Goal: Information Seeking & Learning: Check status

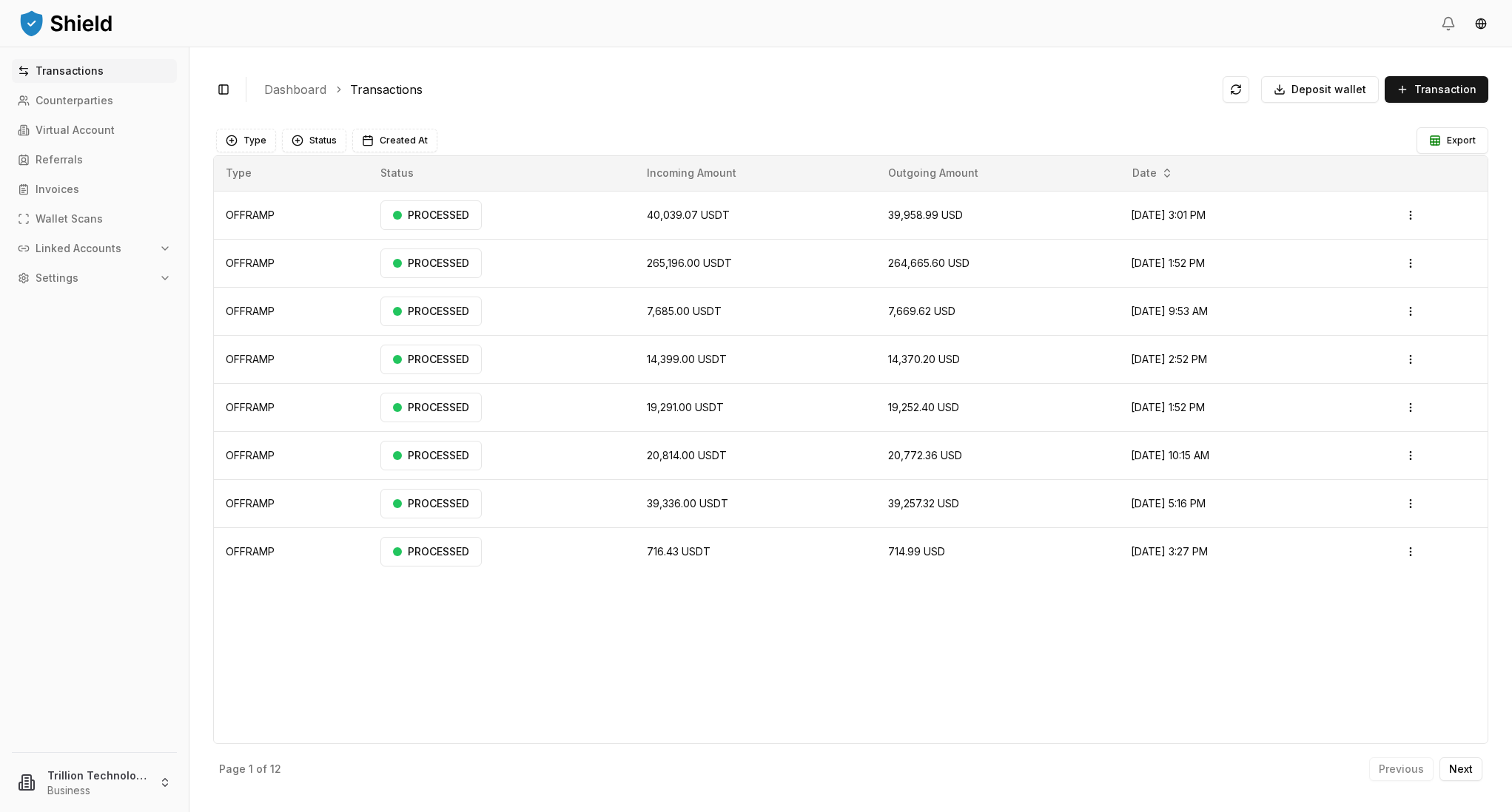
click at [88, 112] on div "Transactions Counterparties Virtual Account Referrals Invoices Wallet Scans Lin…" at bounding box center [94, 396] width 189 height 675
click at [77, 103] on p "Counterparties" at bounding box center [74, 101] width 78 height 10
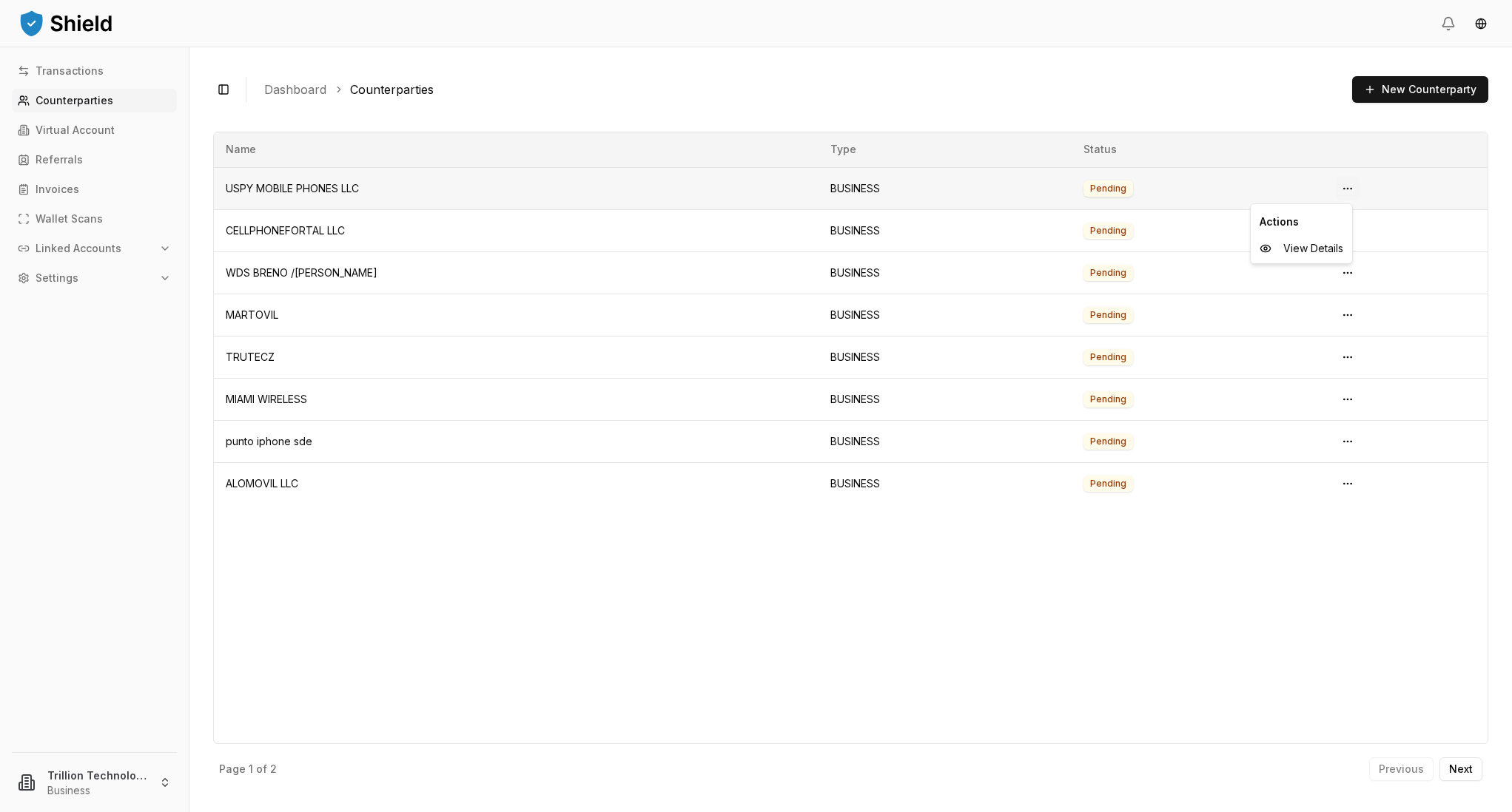
click at [1348, 188] on html "Transactions Counterparties Virtual Account Referrals Invoices Wallet Scans Lin…" at bounding box center [756, 406] width 1512 height 812
click at [1317, 239] on div "View Details" at bounding box center [1302, 249] width 96 height 24
click at [1313, 248] on td "Pending" at bounding box center [1198, 231] width 252 height 42
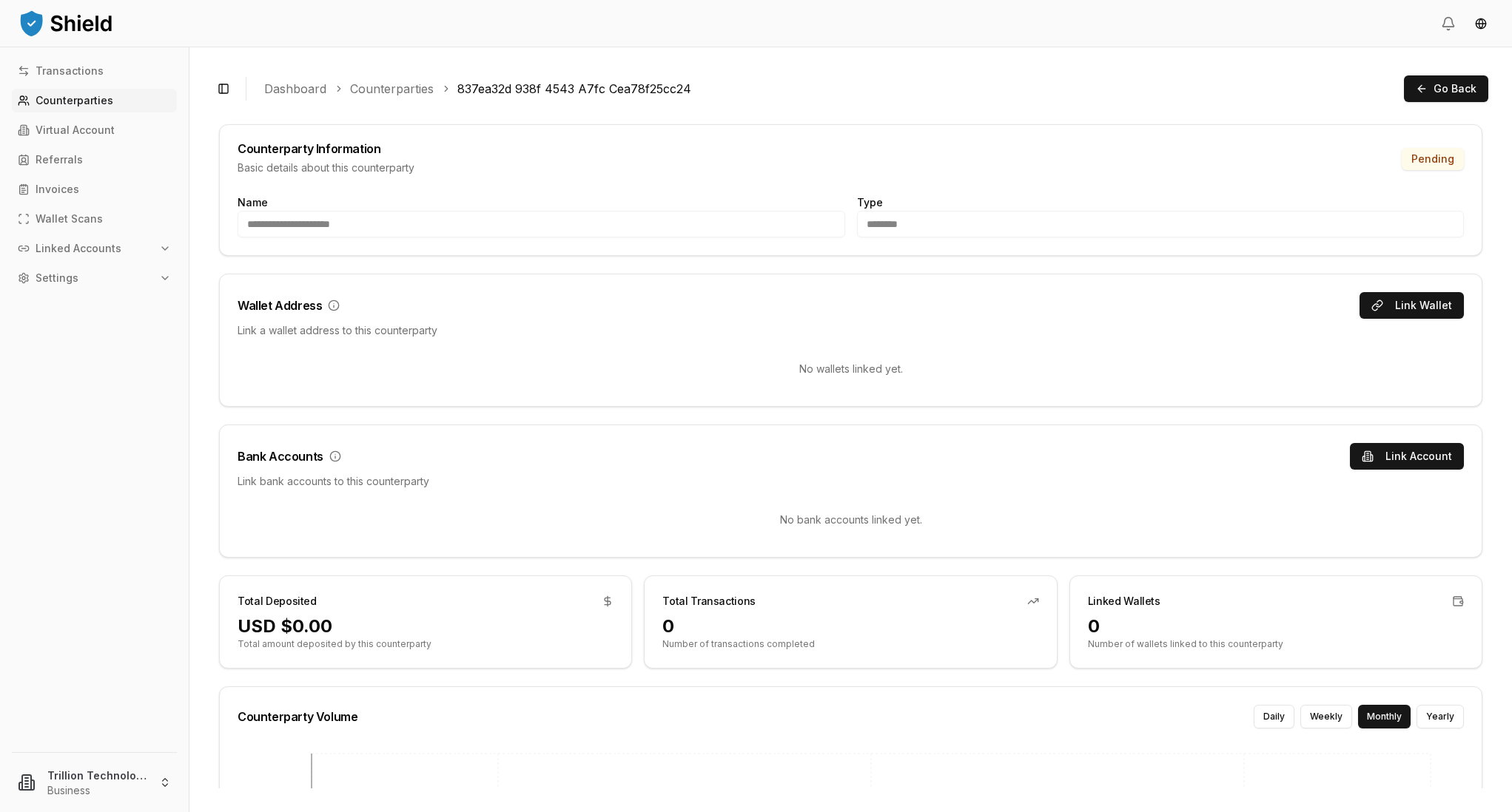
click at [398, 90] on link "Counterparties" at bounding box center [392, 89] width 84 height 18
click at [272, 94] on link "Dashboard" at bounding box center [295, 89] width 62 height 18
click at [219, 86] on button "Toggle Sidebar" at bounding box center [224, 89] width 21 height 21
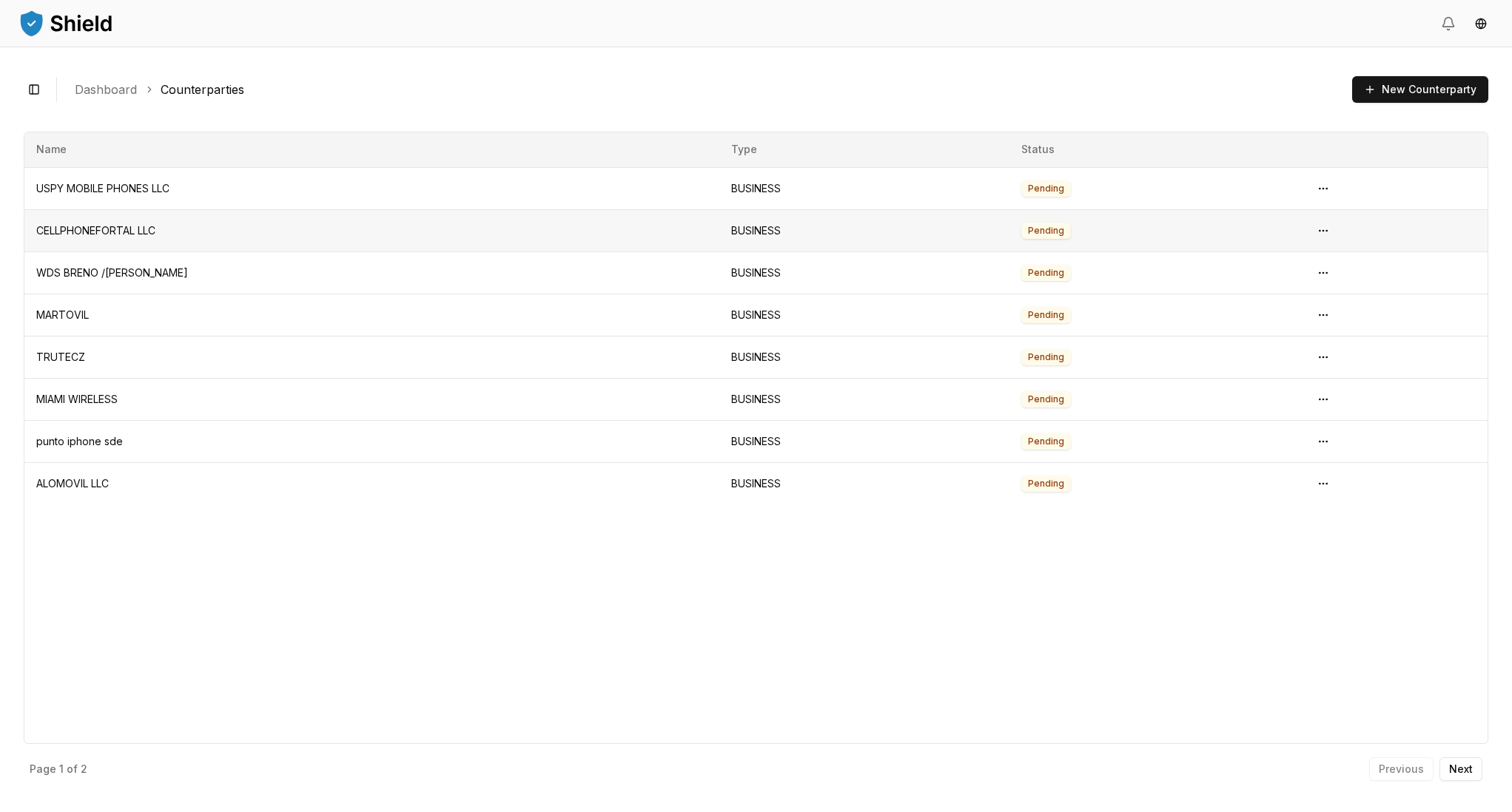
drag, startPoint x: 123, startPoint y: 216, endPoint x: 174, endPoint y: 216, distance: 51.0
click at [135, 216] on td "CELLPHONEFORTAL LLC" at bounding box center [372, 231] width 695 height 42
click at [1313, 231] on html "Transactions Counterparties Virtual Account Referrals Invoices Wallet Scans Lin…" at bounding box center [756, 406] width 1512 height 812
click at [1285, 286] on span "View Details" at bounding box center [1288, 291] width 60 height 15
click at [1313, 271] on html "Transactions Counterparties Virtual Account Referrals Invoices Wallet Scans Lin…" at bounding box center [756, 406] width 1512 height 812
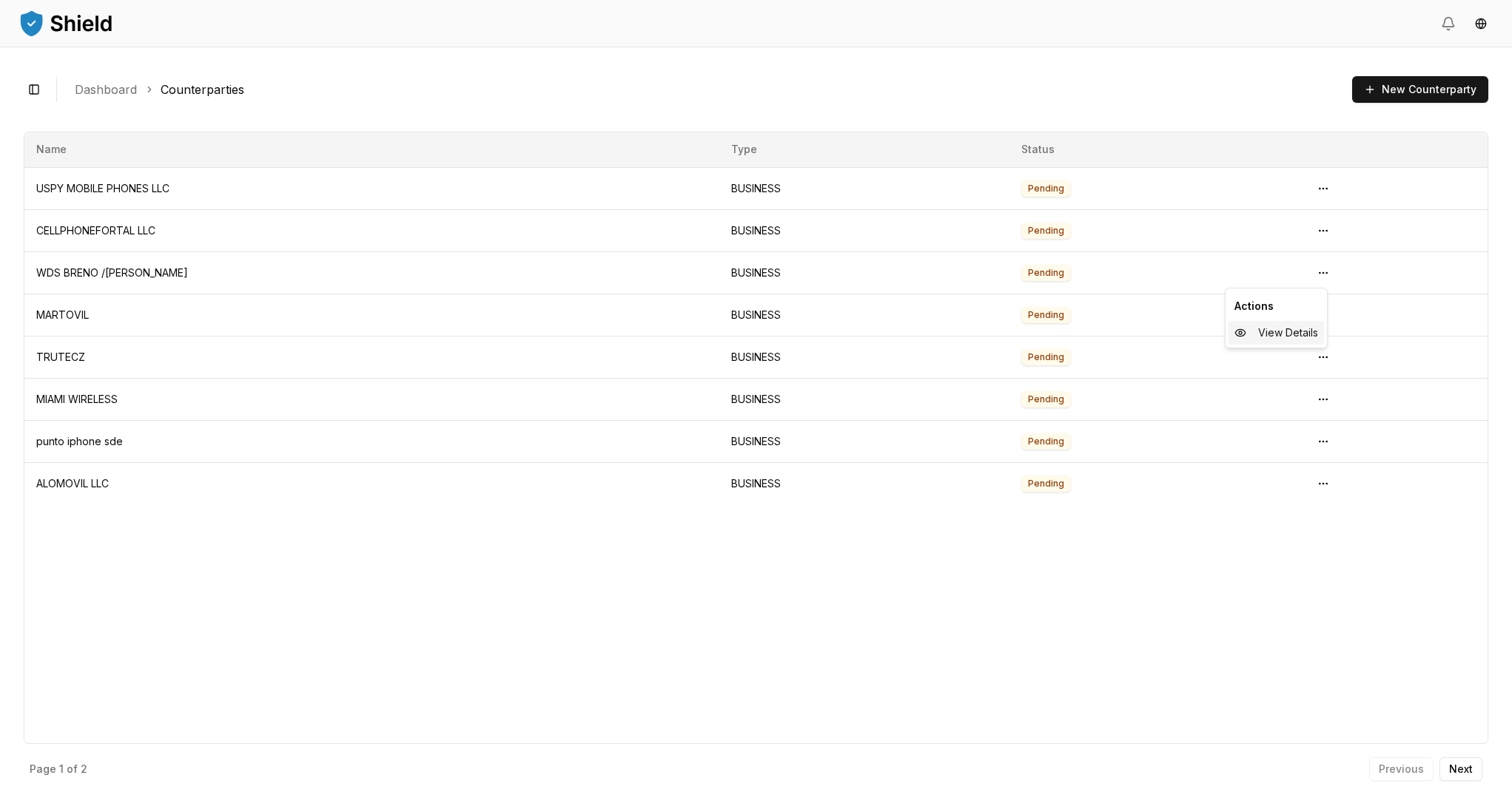
click at [1285, 334] on span "View Details" at bounding box center [1288, 333] width 60 height 15
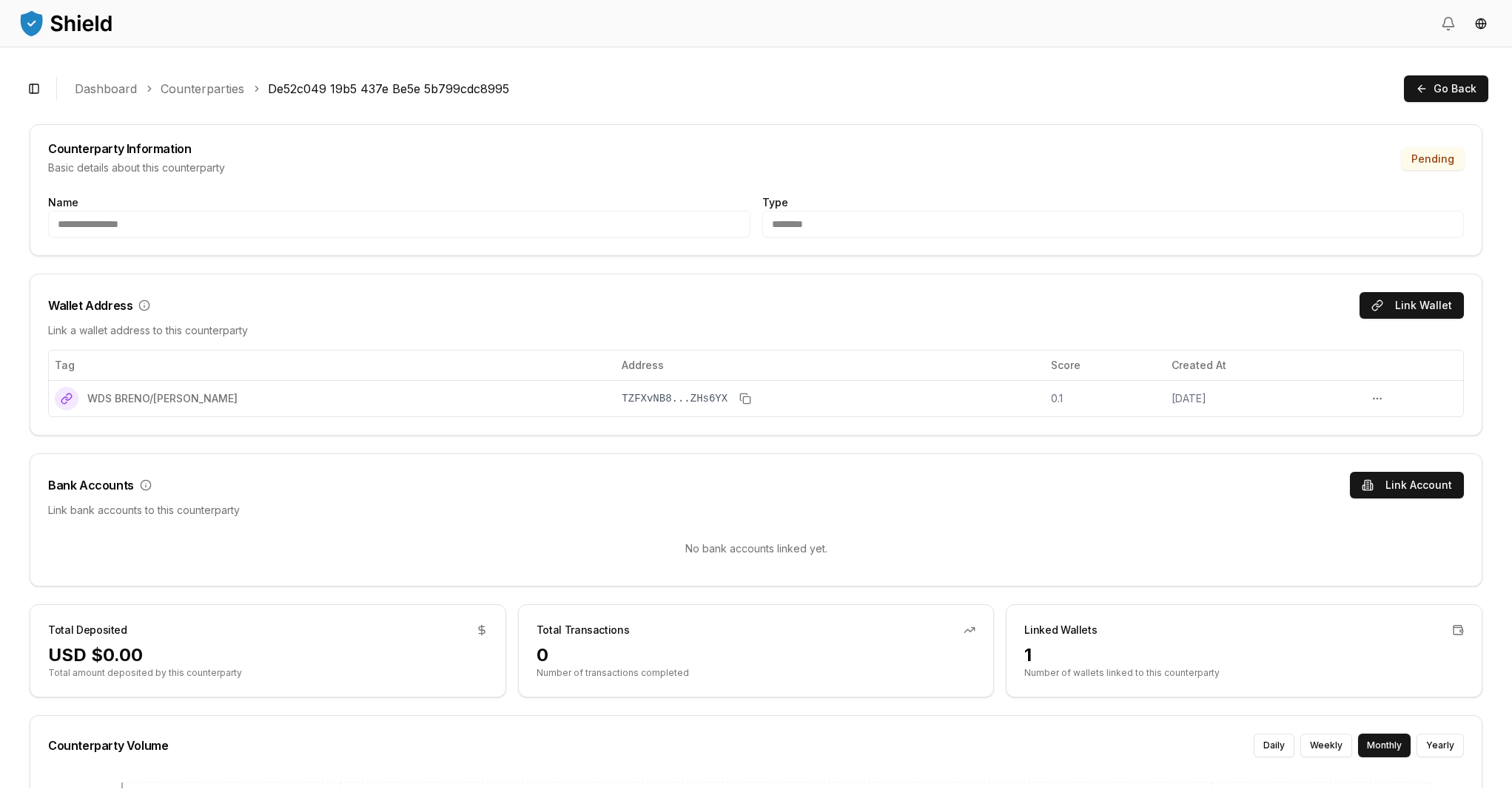
click at [196, 79] on div "Toggle Sidebar Dashboard Counterparties De52c049 19b5 437e Be5e 5b799cdc8995 Go…" at bounding box center [756, 88] width 1465 height 35
click at [195, 93] on link "Counterparties" at bounding box center [203, 89] width 84 height 18
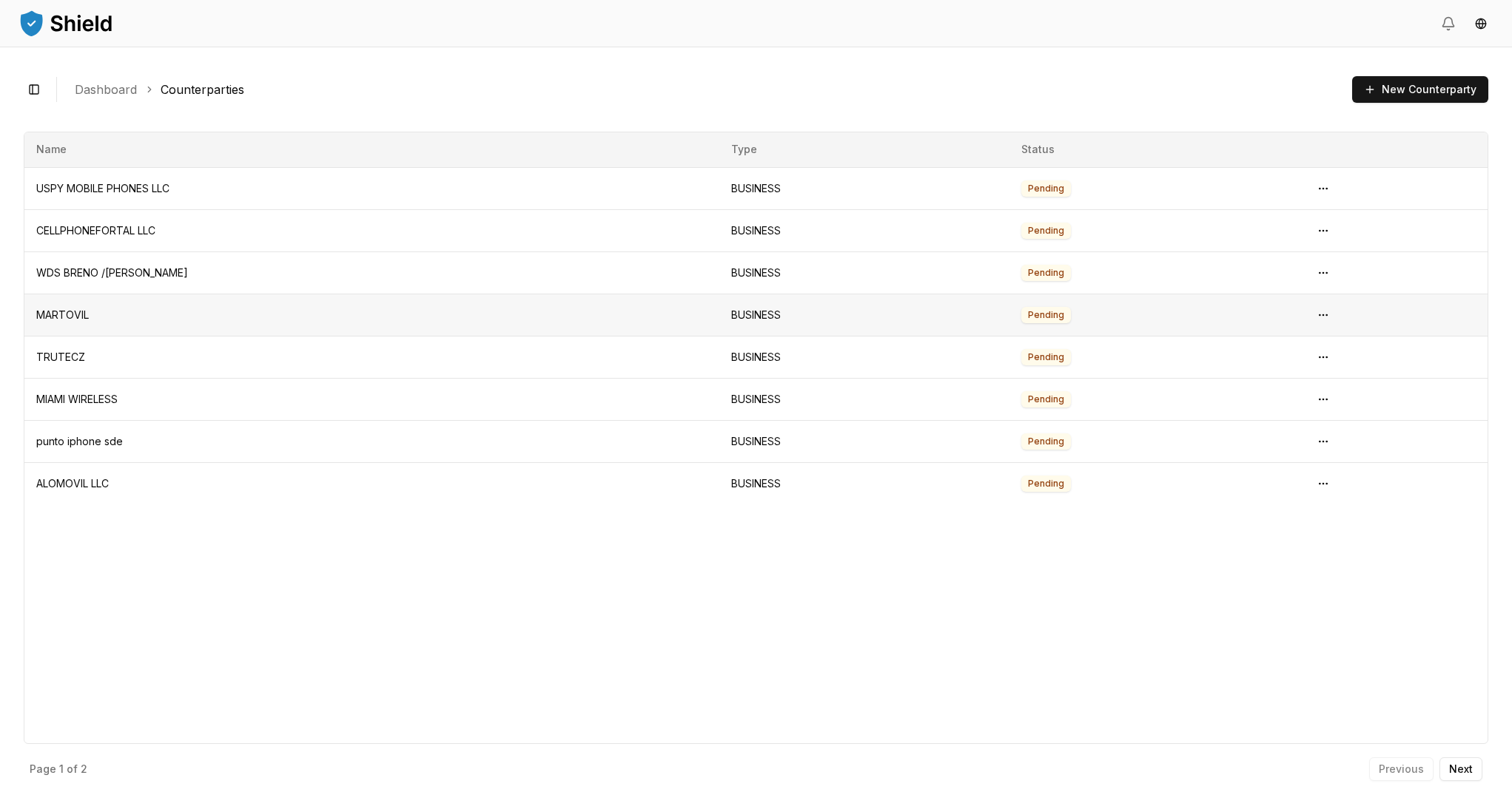
click at [68, 319] on td "MARTOVIL" at bounding box center [372, 316] width 695 height 42
click at [1320, 318] on html "Transactions Counterparties Virtual Account Referrals Invoices Wallet Scans Lin…" at bounding box center [756, 406] width 1512 height 812
click at [1252, 373] on div "View Details" at bounding box center [1276, 375] width 96 height 24
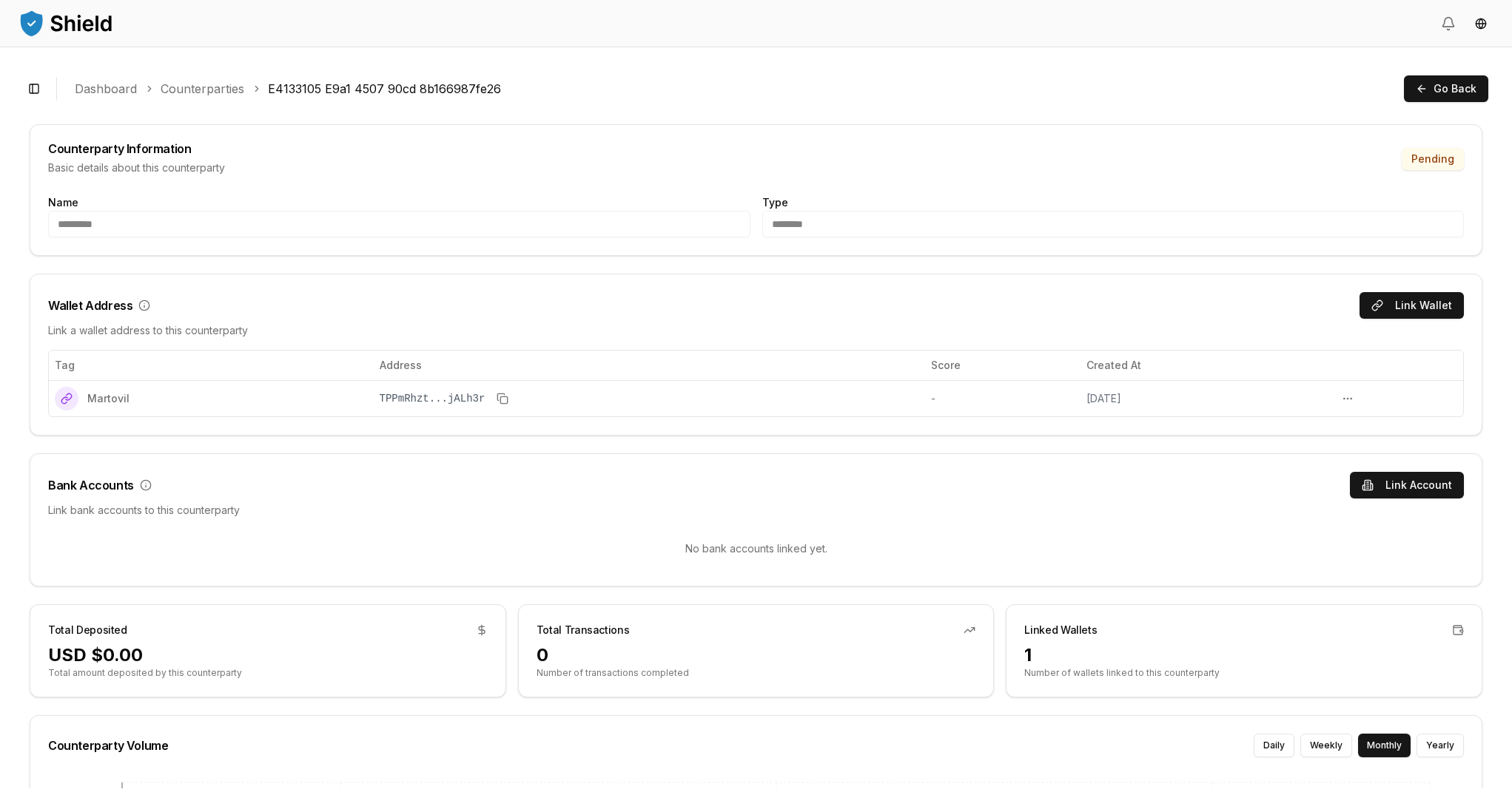
click at [228, 102] on div "Toggle Sidebar Dashboard Counterparties E4133105 E9a1 4507 90cd 8b166987fe26 Go…" at bounding box center [756, 88] width 1465 height 35
click at [183, 94] on link "Counterparties" at bounding box center [203, 89] width 84 height 18
click at [91, 88] on link "Dashboard" at bounding box center [105, 89] width 62 height 18
click at [27, 103] on div "Toggle Sidebar Dashboard Counterparties E4133105 E9a1 4507 90cd 8b166987fe26 Go…" at bounding box center [756, 88] width 1465 height 35
click at [30, 93] on button "Toggle Sidebar" at bounding box center [34, 89] width 21 height 21
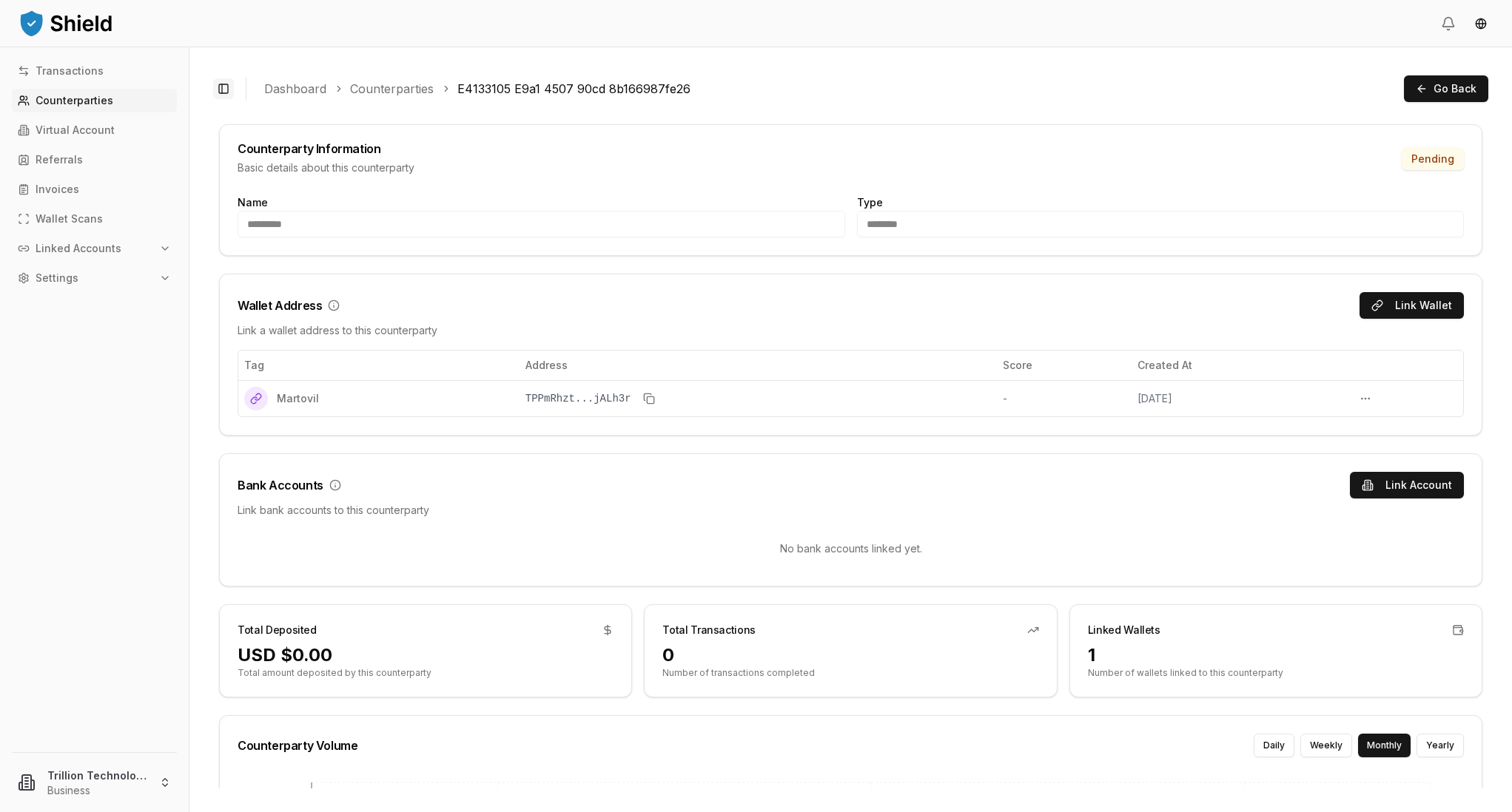
click at [230, 88] on button "Toggle Sidebar" at bounding box center [224, 89] width 21 height 21
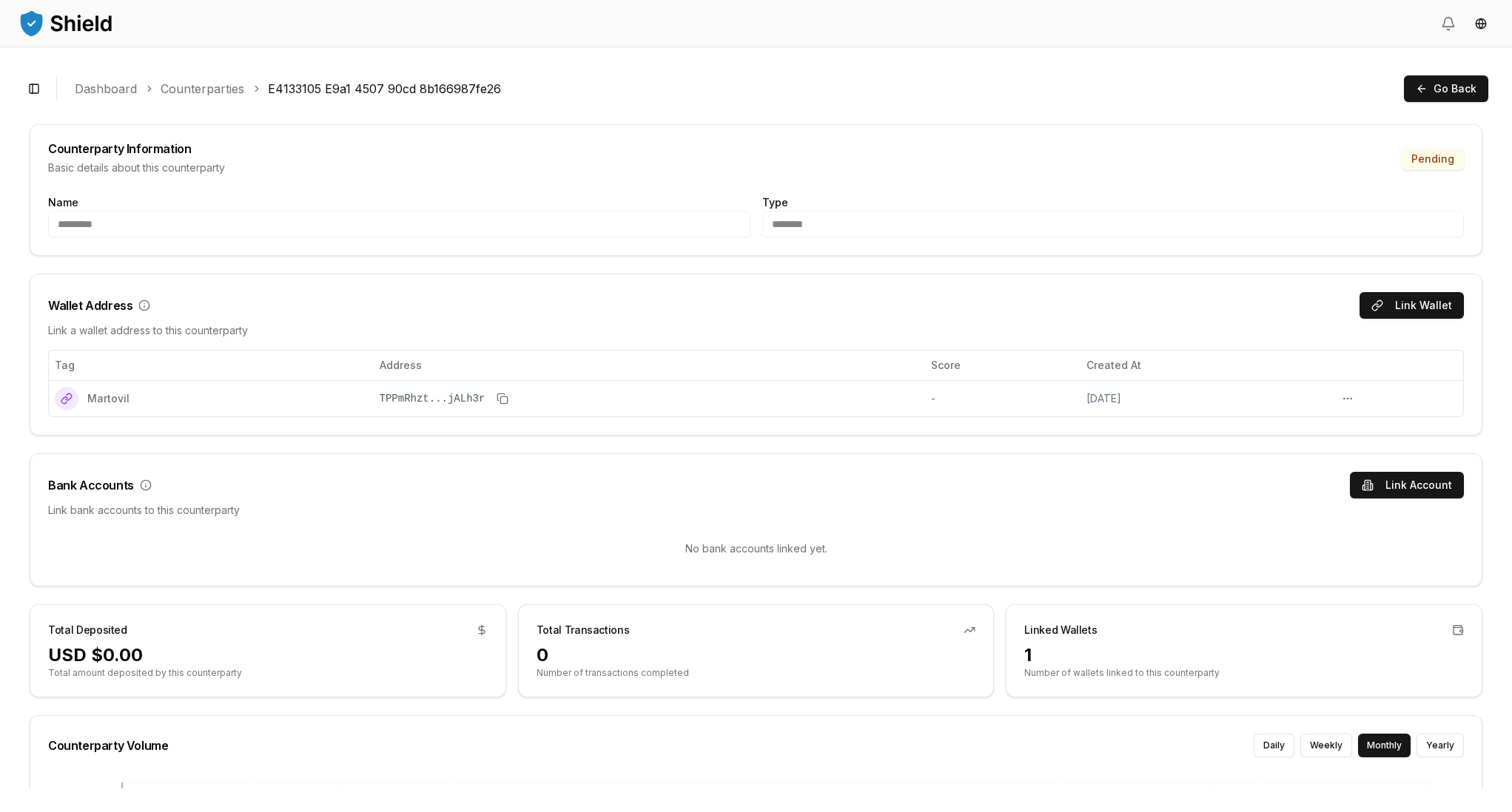
click at [658, 99] on div "Toggle Sidebar Dashboard Counterparties E4133105 E9a1 4507 90cd 8b166987fe26 Go…" at bounding box center [756, 88] width 1465 height 35
